Goal: Task Accomplishment & Management: Use online tool/utility

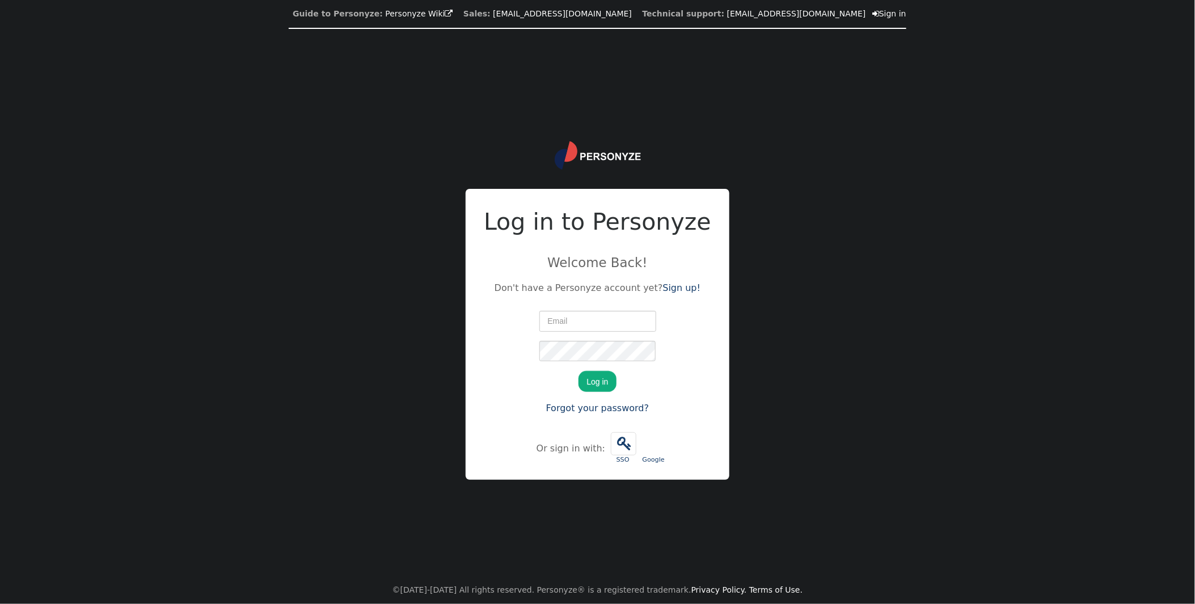
type input "[PERSON_NAME][EMAIL_ADDRESS][PERSON_NAME][DOMAIN_NAME]"
click at [588, 383] on button "Log in" at bounding box center [596, 381] width 37 height 20
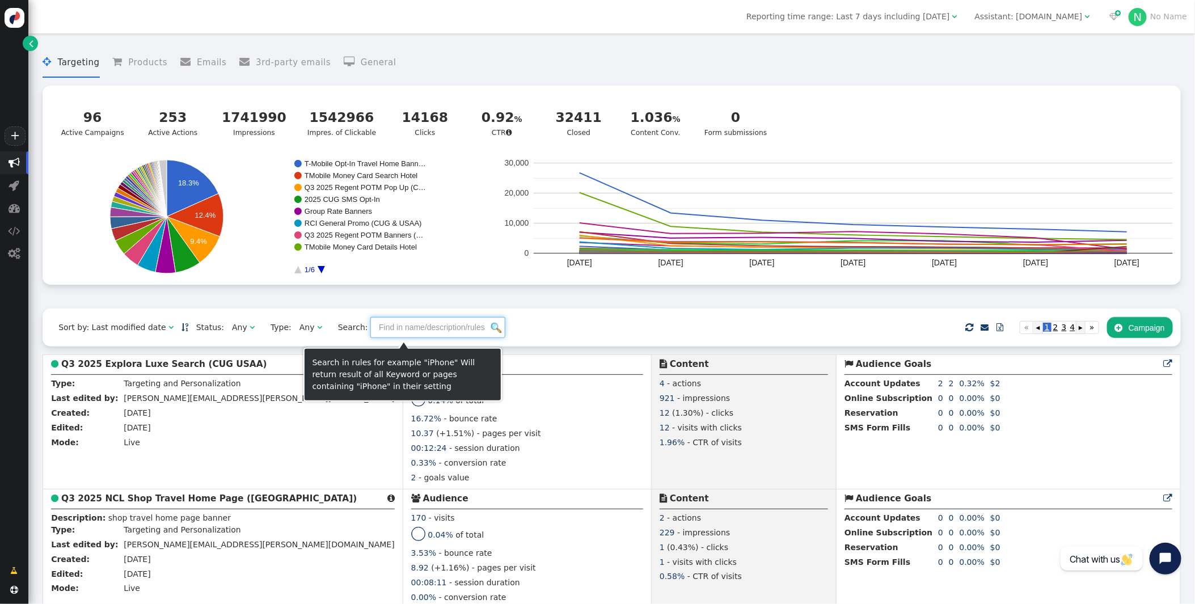
click at [460, 327] on input "text" at bounding box center [437, 327] width 135 height 20
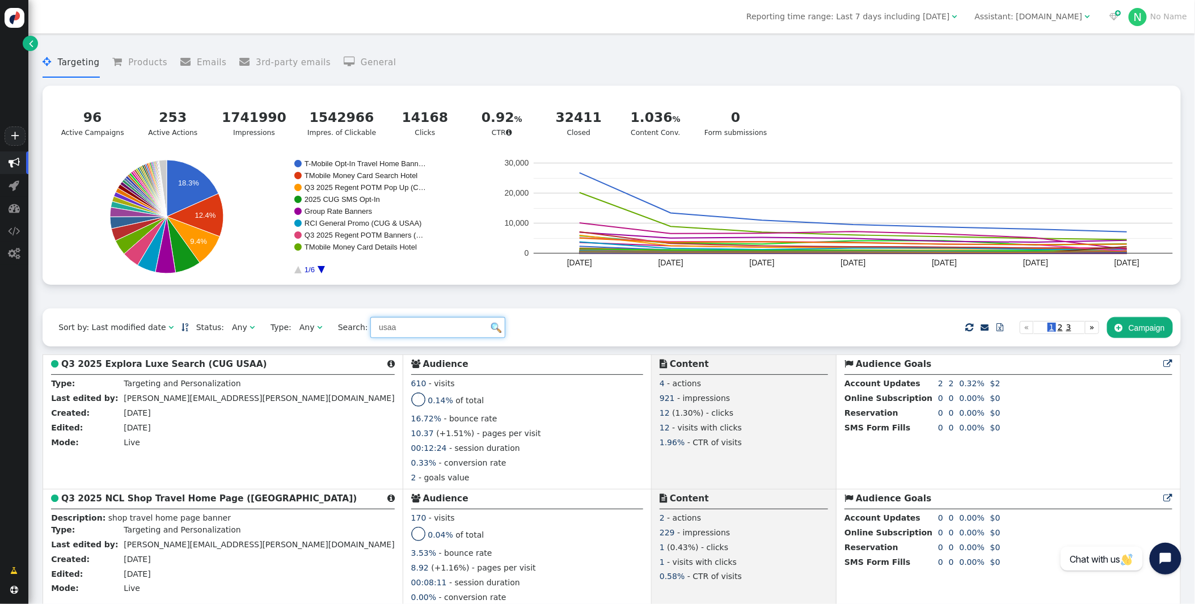
type input "usaa"
click at [550, 331] on div "Sort by: Last modified date   Status: Any  Type: Any  Search: usaa     …" at bounding box center [612, 328] width 1138 height 38
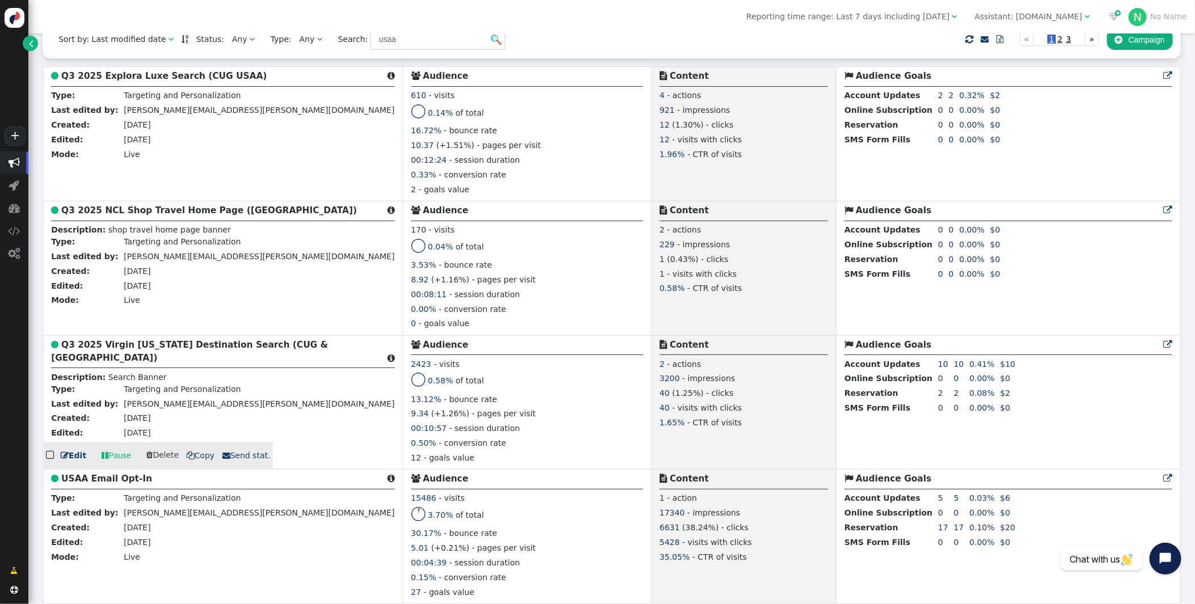
scroll to position [291, 0]
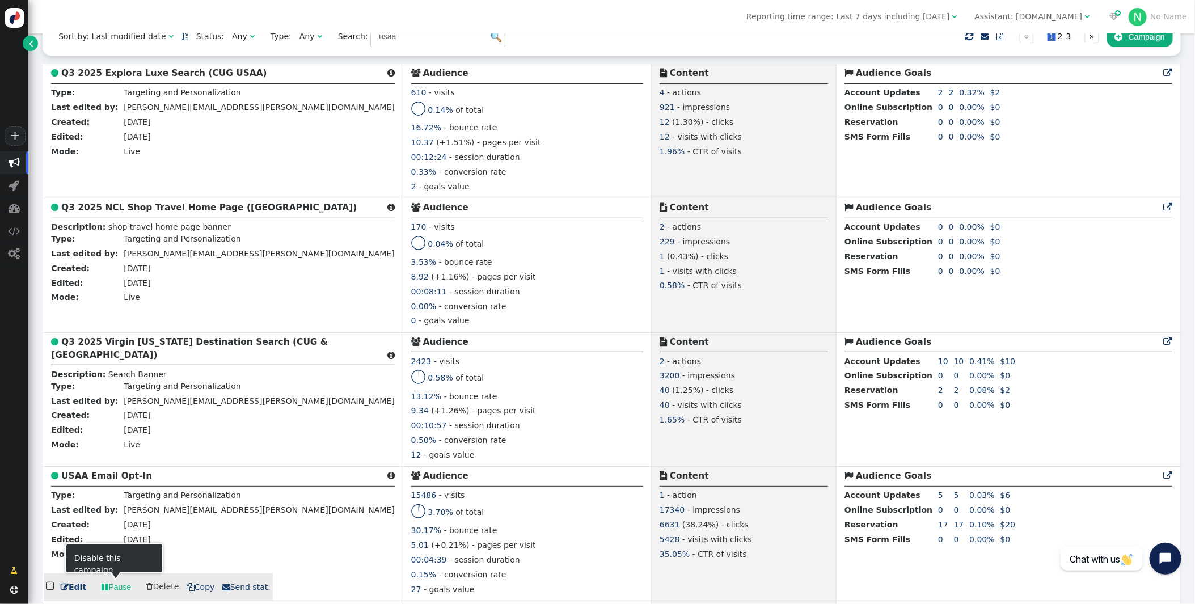
click at [81, 586] on link " Edit" at bounding box center [74, 587] width 26 height 12
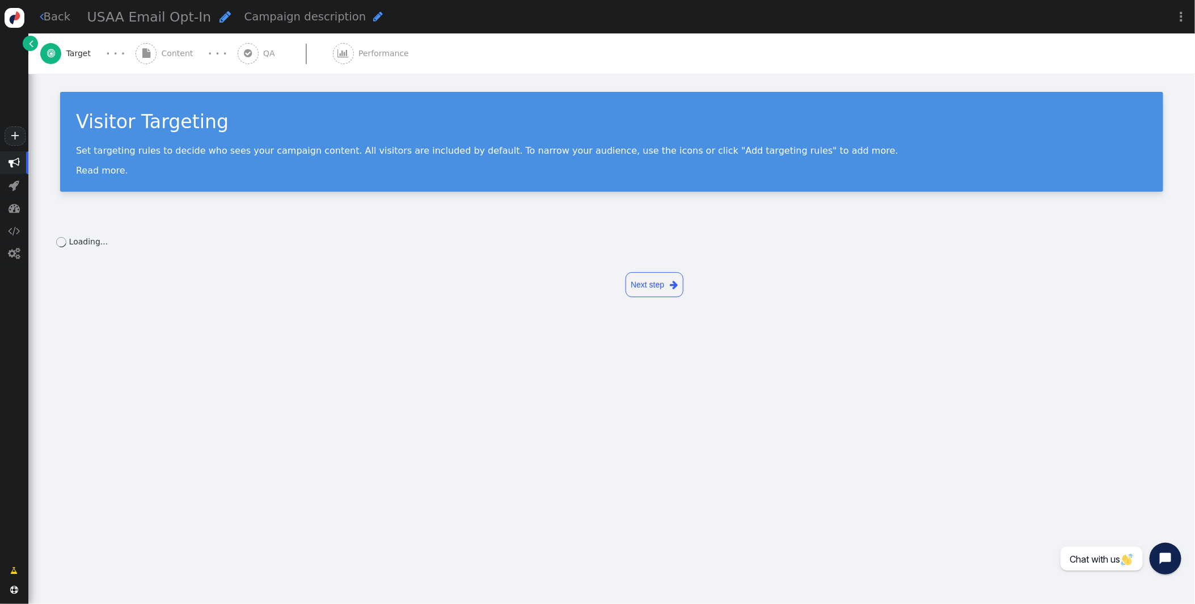
click at [166, 71] on div " Content" at bounding box center [167, 53] width 62 height 40
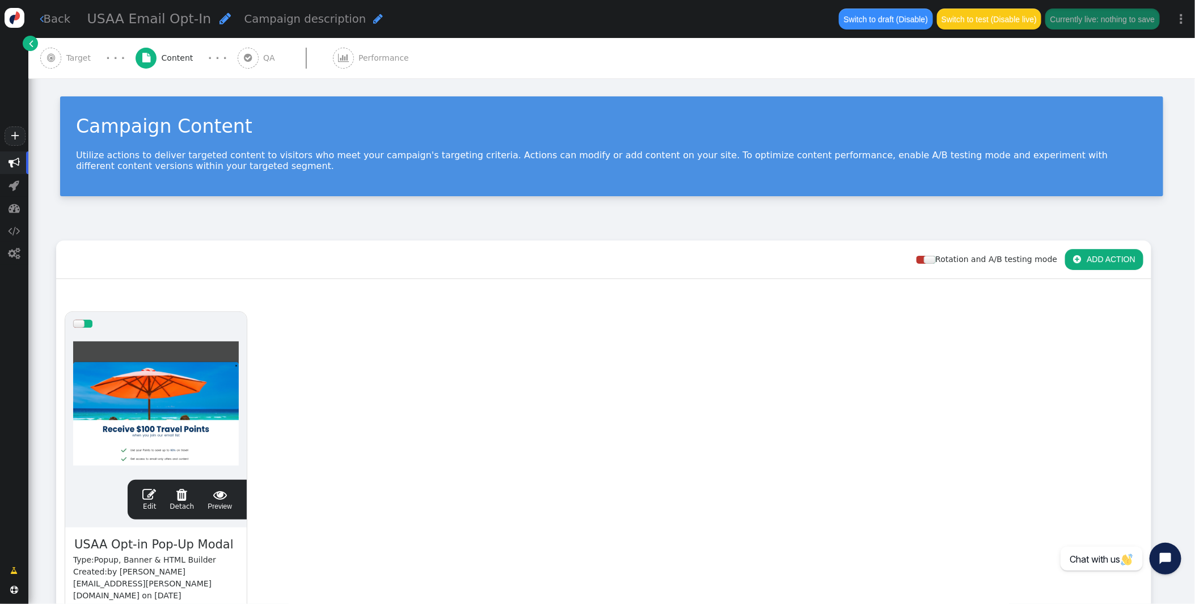
click at [263, 58] on span "QA" at bounding box center [271, 58] width 16 height 12
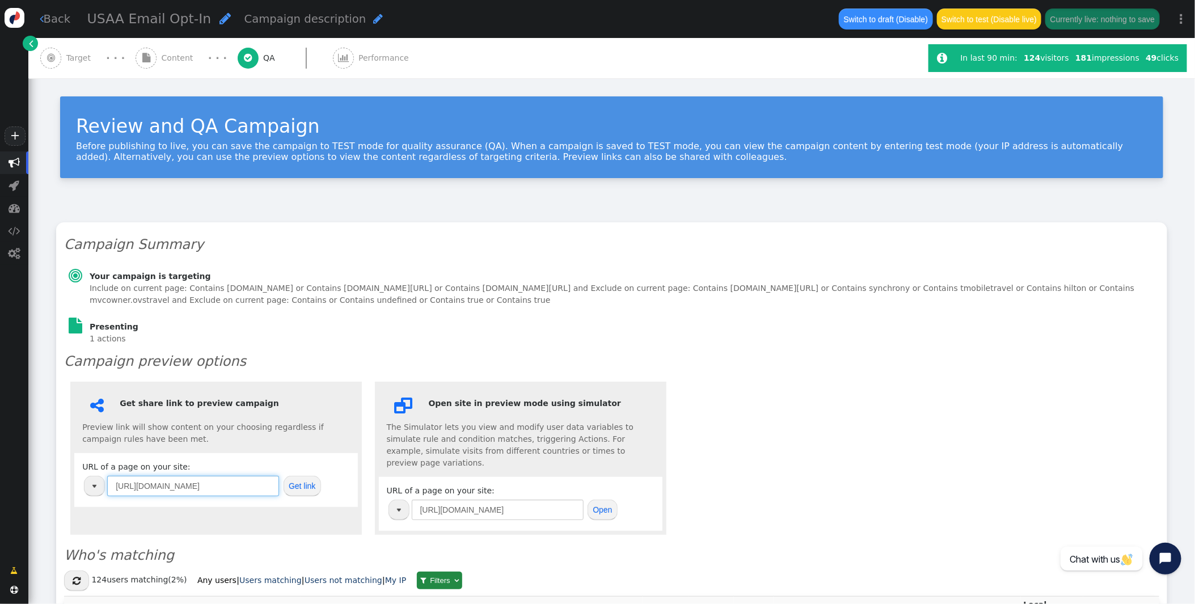
click at [228, 484] on input "[URL][DOMAIN_NAME]" at bounding box center [193, 486] width 172 height 20
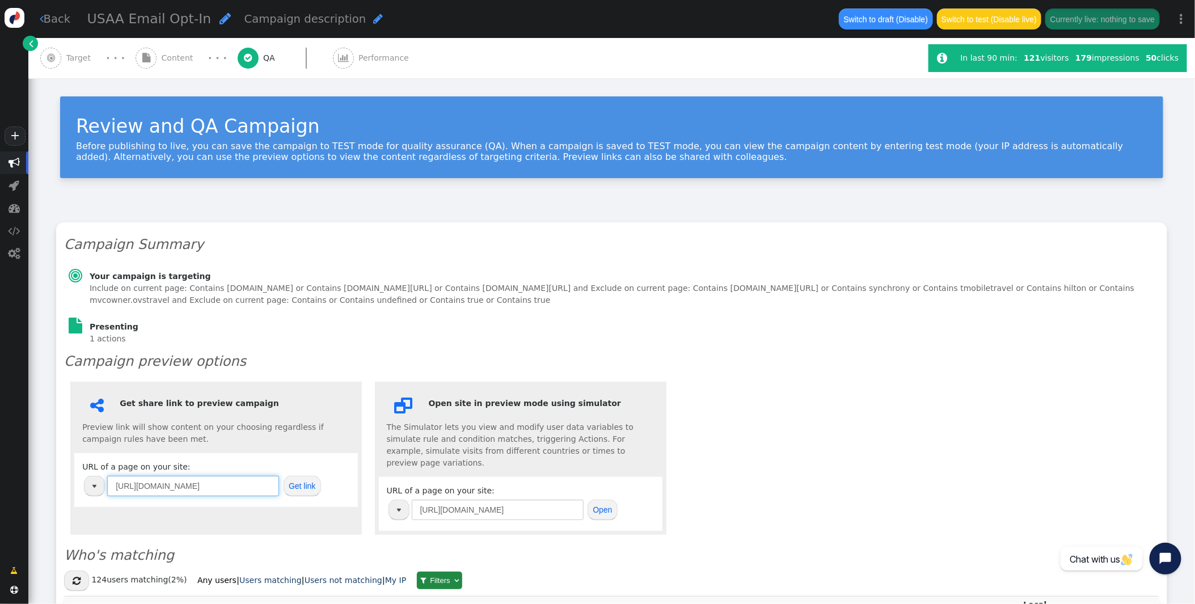
paste input "[DOMAIN_NAME][URL]"
type input "[URL][DOMAIN_NAME]"
click at [285, 484] on button "Get link" at bounding box center [302, 486] width 37 height 20
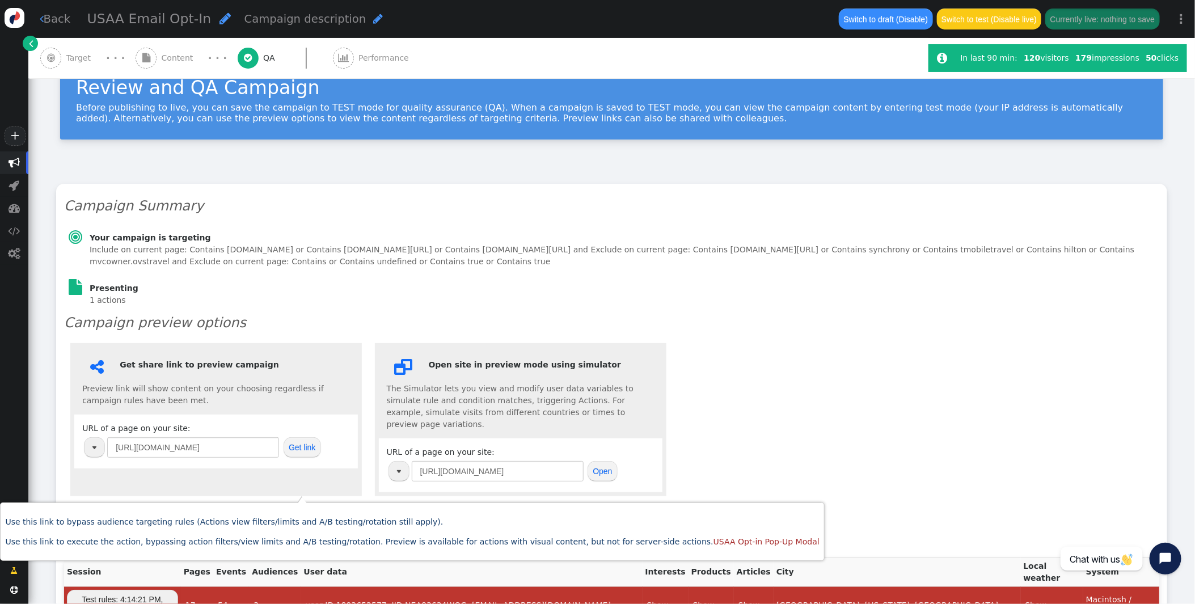
scroll to position [40, 0]
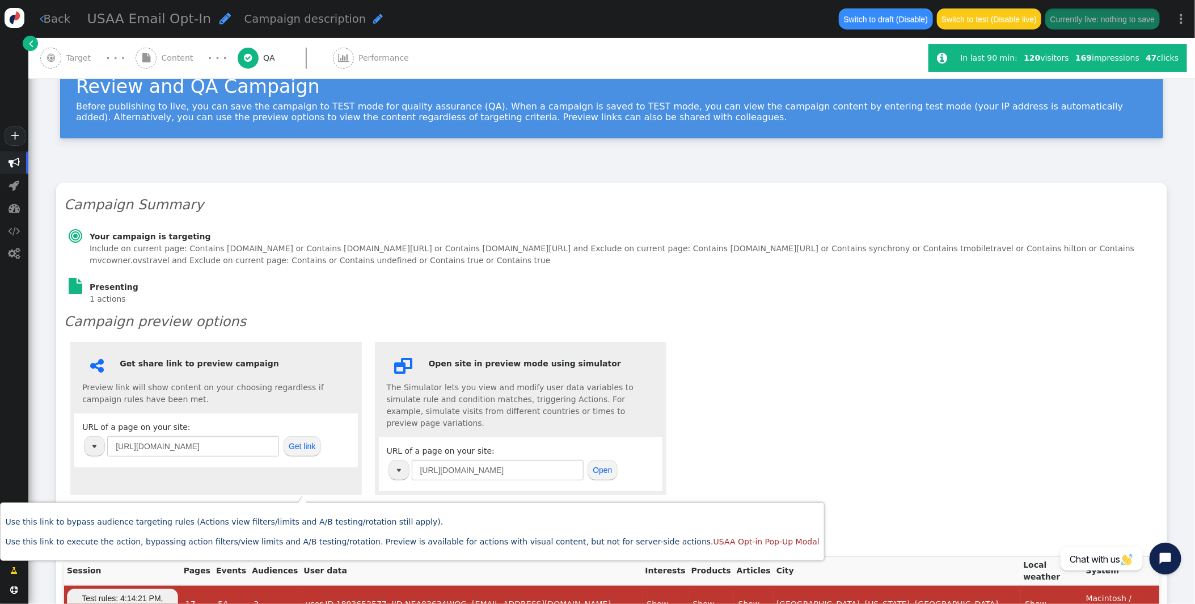
click at [166, 47] on div " Content" at bounding box center [167, 58] width 62 height 40
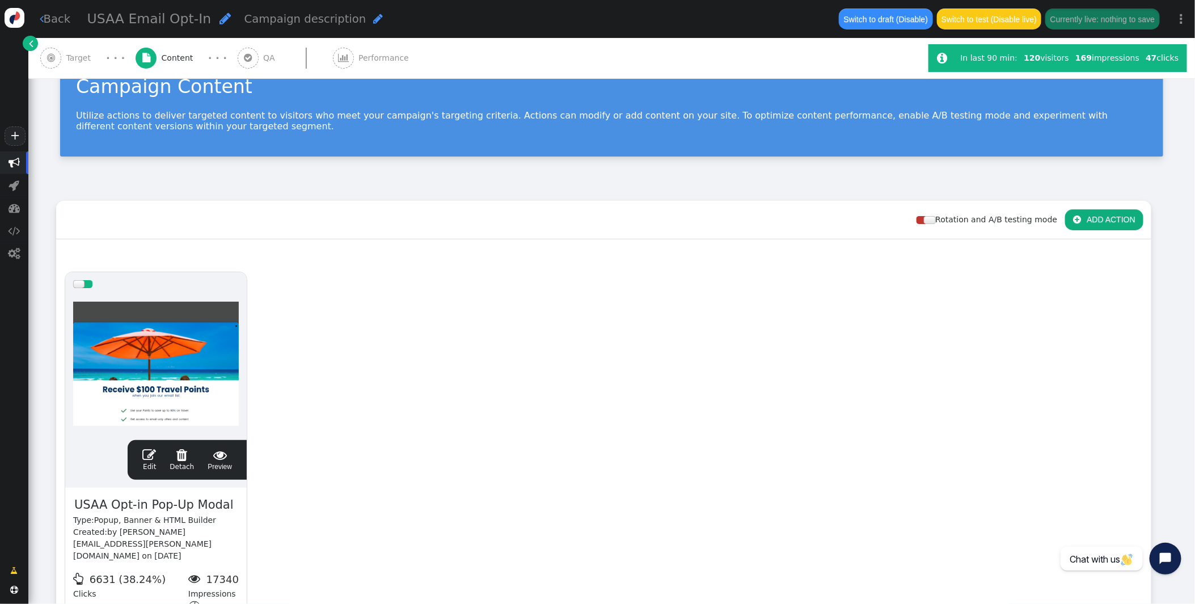
click at [142, 451] on div " Edit  Detach  Preview" at bounding box center [187, 460] width 103 height 24
click at [152, 463] on link " Edit" at bounding box center [149, 460] width 14 height 24
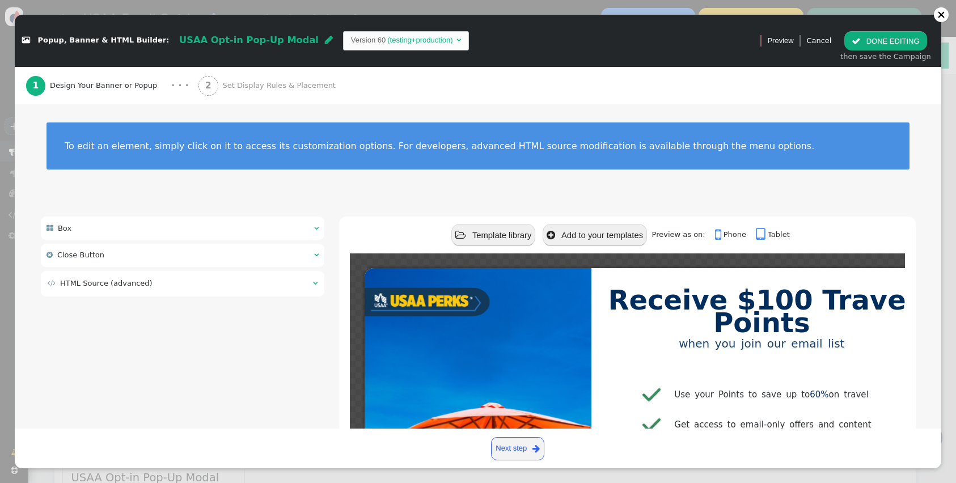
scroll to position [1, 0]
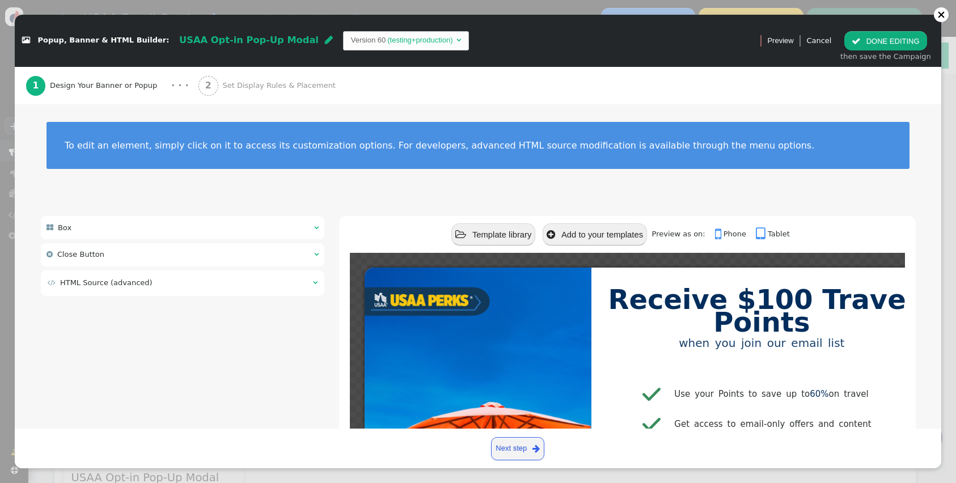
click at [544, 337] on section at bounding box center [478, 441] width 227 height 347
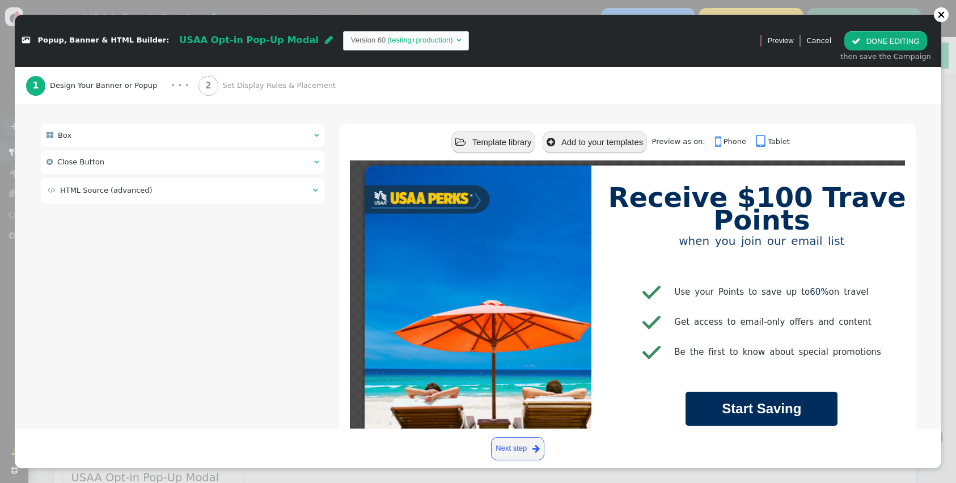
scroll to position [91, 0]
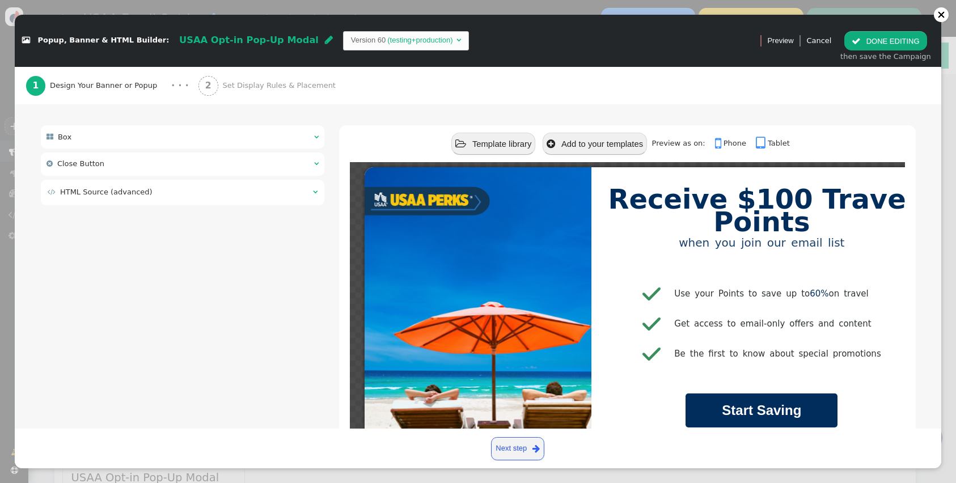
click at [124, 196] on span "HTML Source (advanced)" at bounding box center [106, 192] width 92 height 9
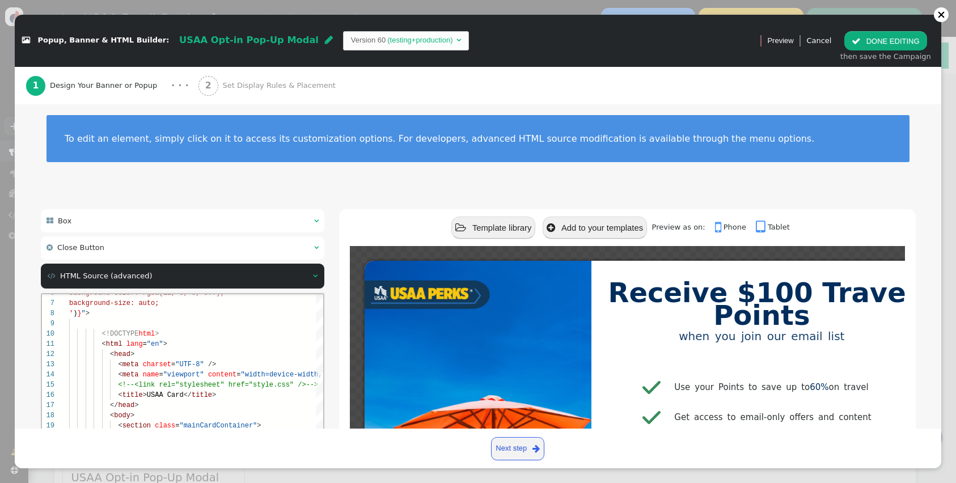
scroll to position [180, 0]
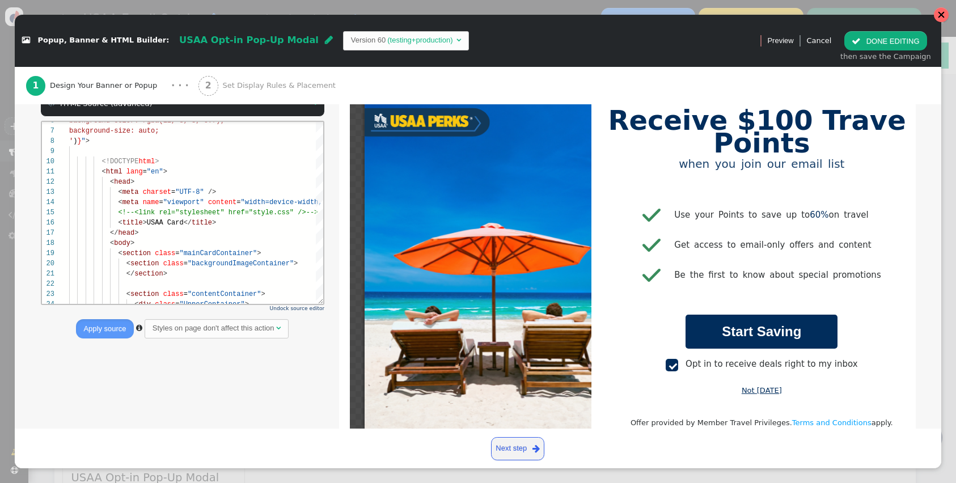
click at [940, 14] on div at bounding box center [941, 15] width 8 height 8
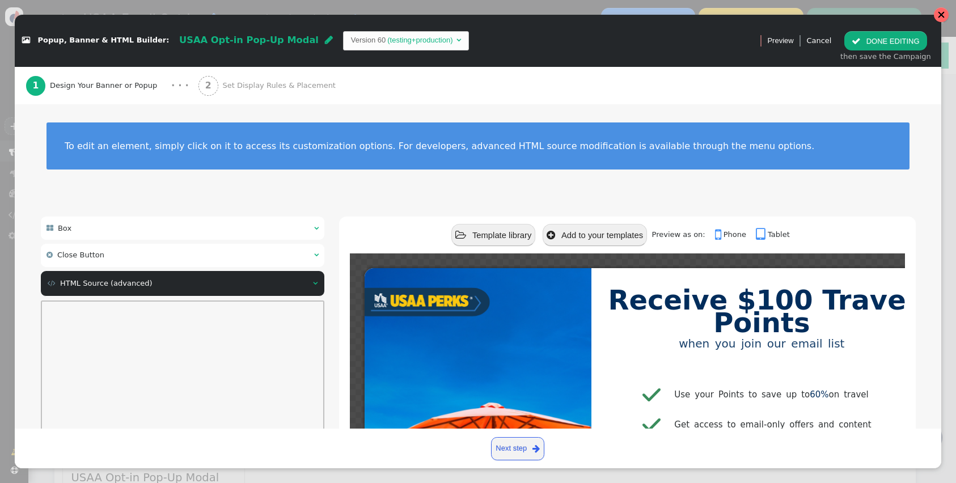
scroll to position [0, 0]
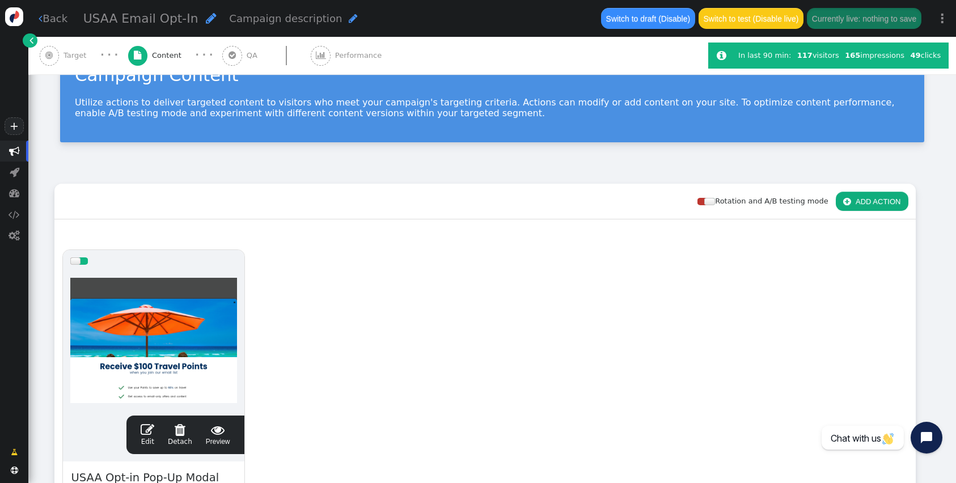
click at [60, 21] on link " Back" at bounding box center [53, 18] width 29 height 15
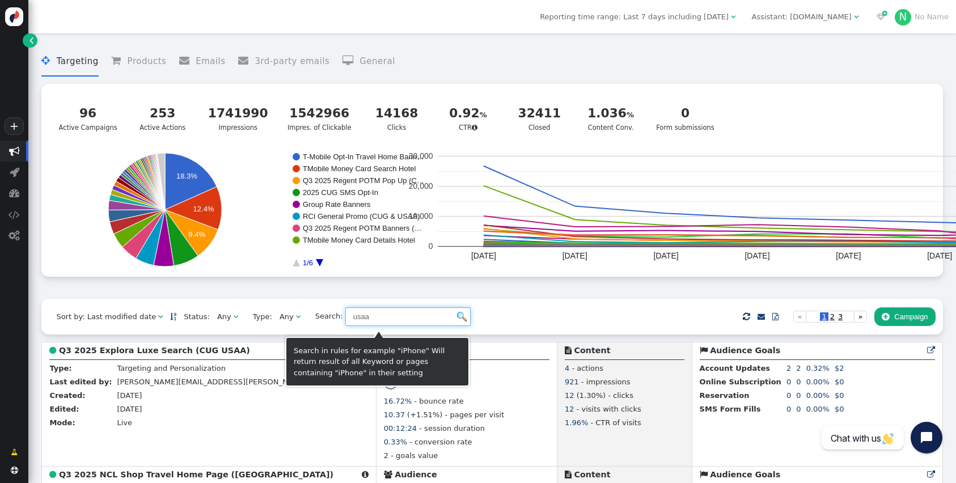
click at [349, 318] on input "usaa" at bounding box center [407, 316] width 125 height 19
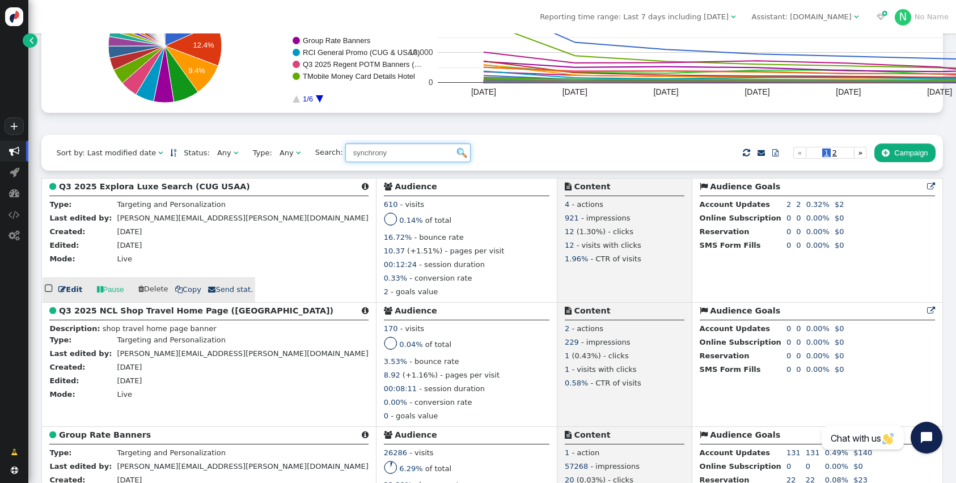
scroll to position [393, 0]
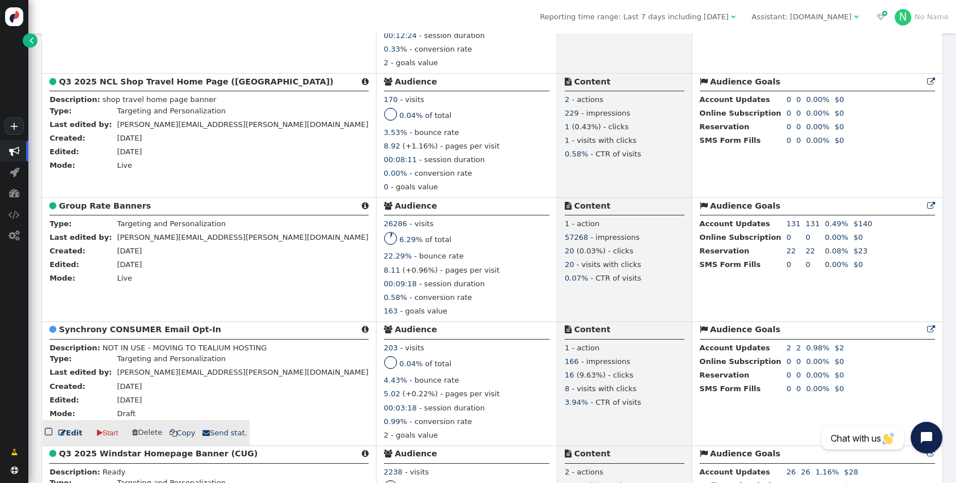
type input "synchrony"
click at [64, 434] on span "" at bounding box center [61, 432] width 7 height 7
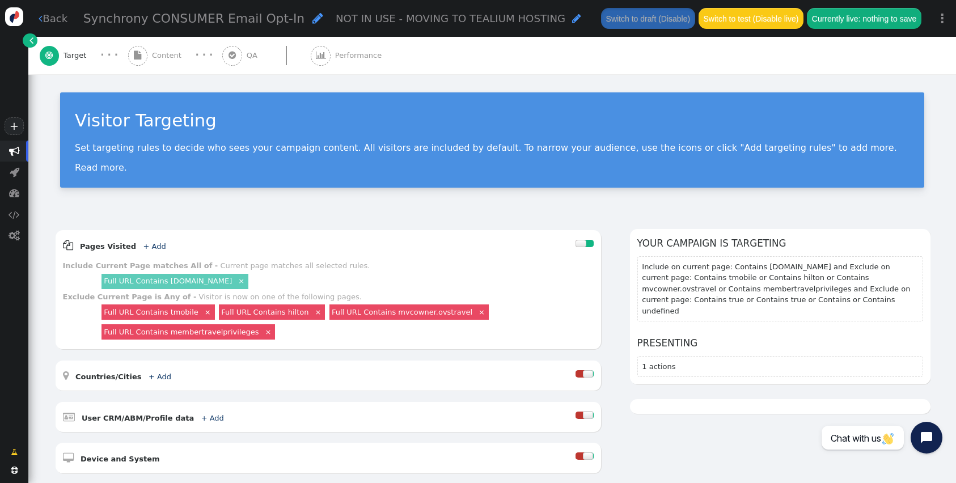
click at [149, 52] on div " Content" at bounding box center [157, 55] width 58 height 37
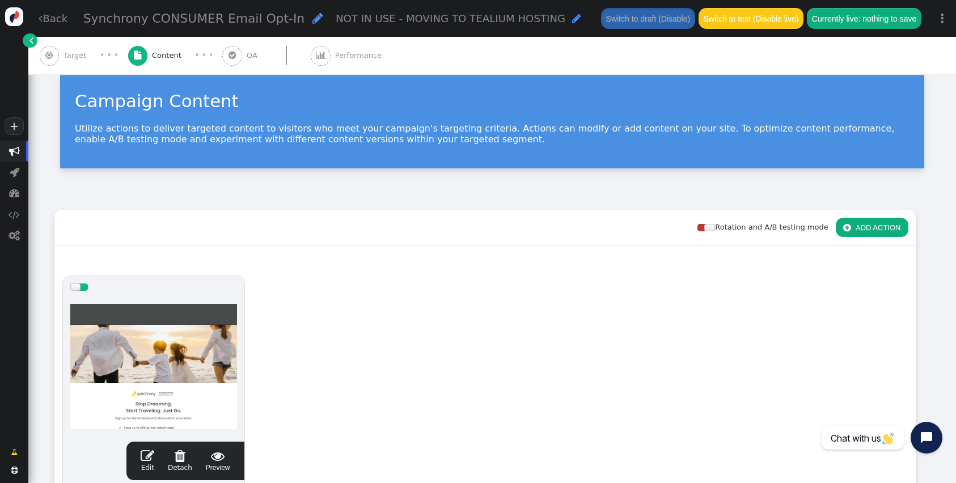
scroll to position [19, 0]
click at [229, 51] on span "" at bounding box center [232, 55] width 7 height 9
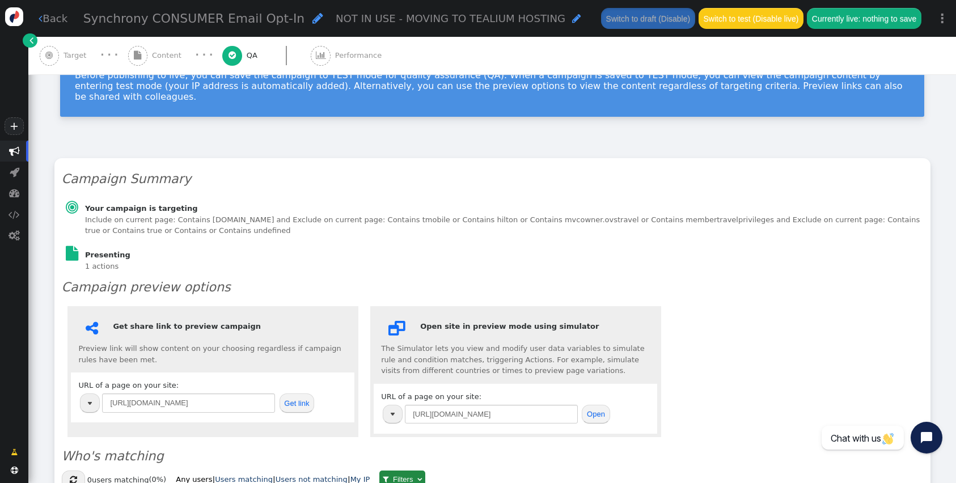
scroll to position [71, 0]
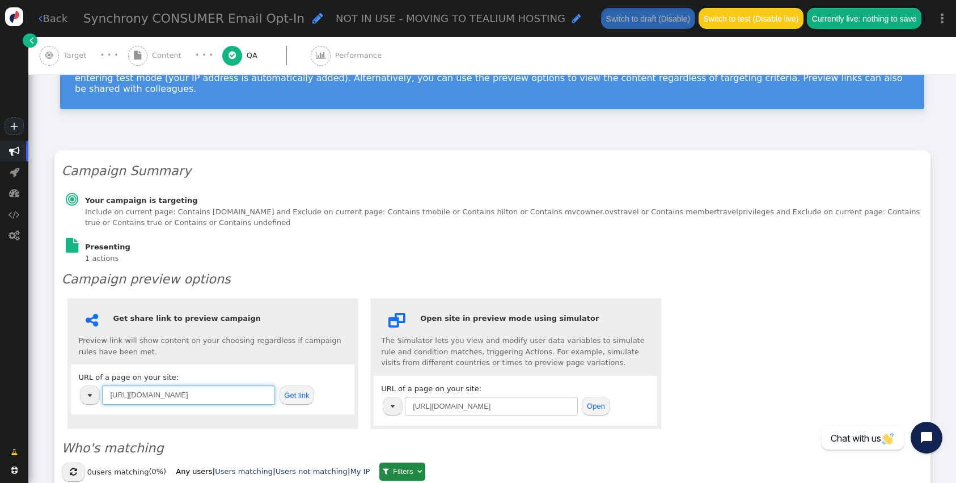
click at [173, 386] on input "[URL][DOMAIN_NAME]" at bounding box center [188, 395] width 173 height 19
click at [175, 387] on input "[URL][DOMAIN_NAME]" at bounding box center [188, 395] width 173 height 19
paste input "[DOMAIN_NAME][URL]"
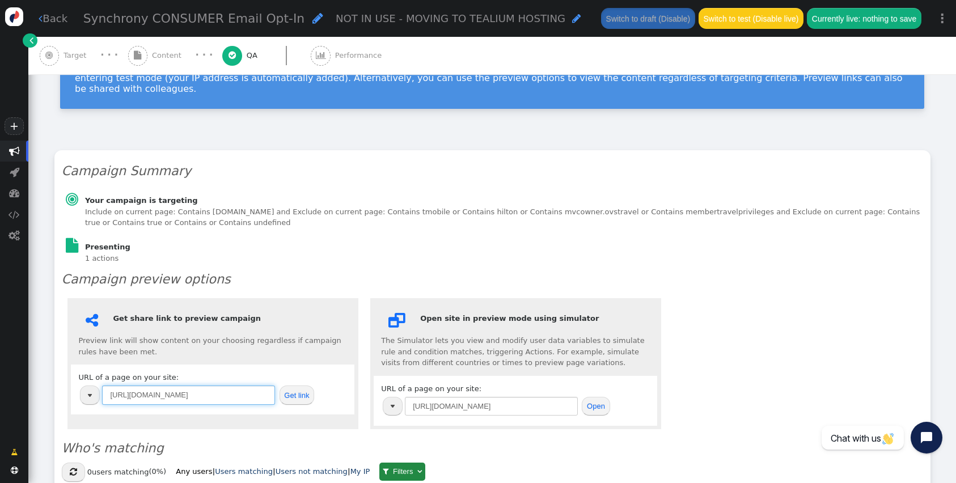
scroll to position [0, 14]
type input "[URL][DOMAIN_NAME]"
click at [302, 387] on button "Get link" at bounding box center [297, 395] width 35 height 19
